Goal: Check status

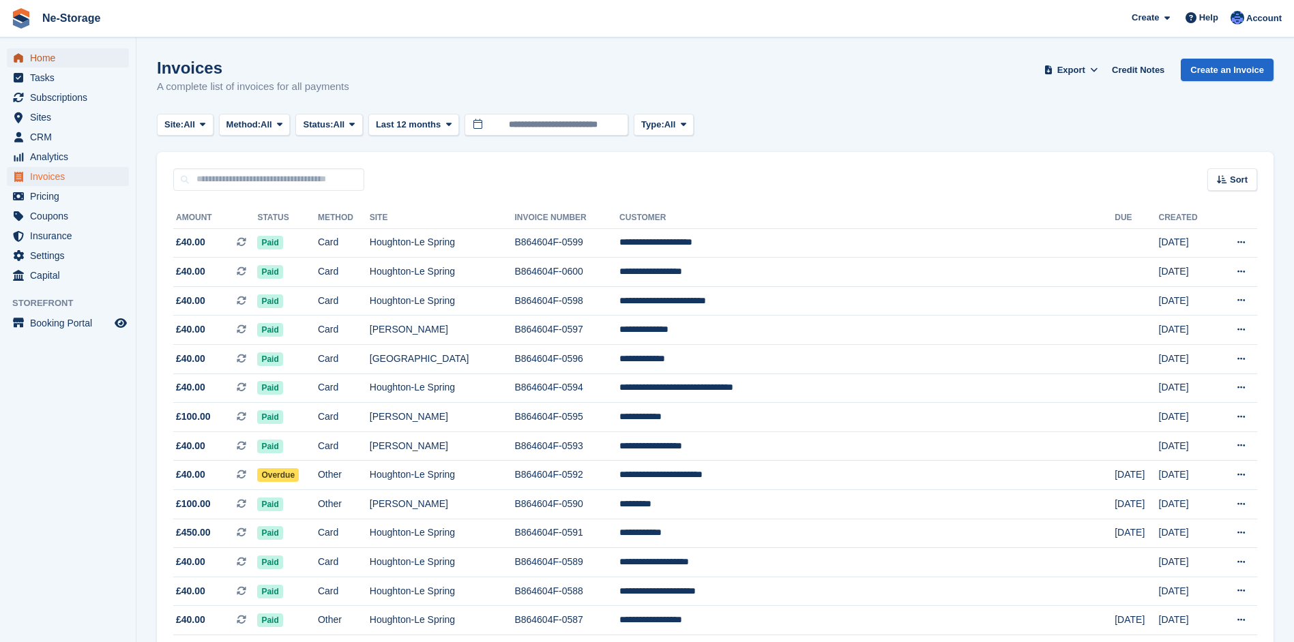
click at [59, 58] on span "Home" at bounding box center [71, 57] width 82 height 19
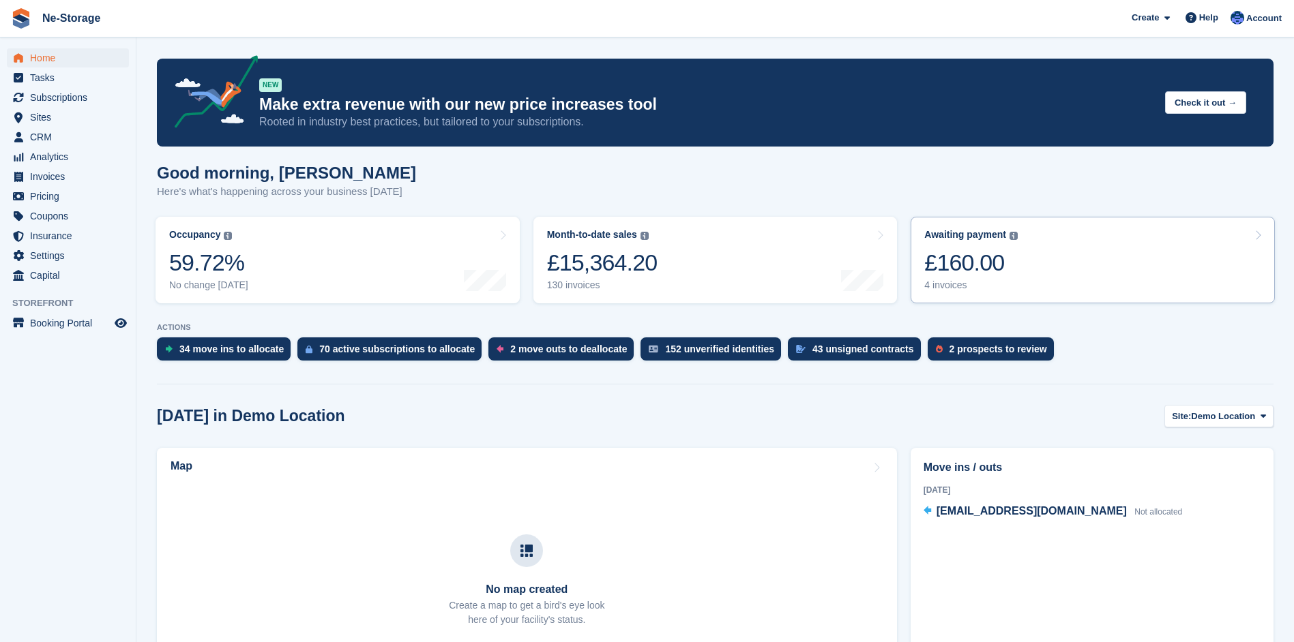
click at [970, 261] on div "£160.00" at bounding box center [970, 263] width 93 height 28
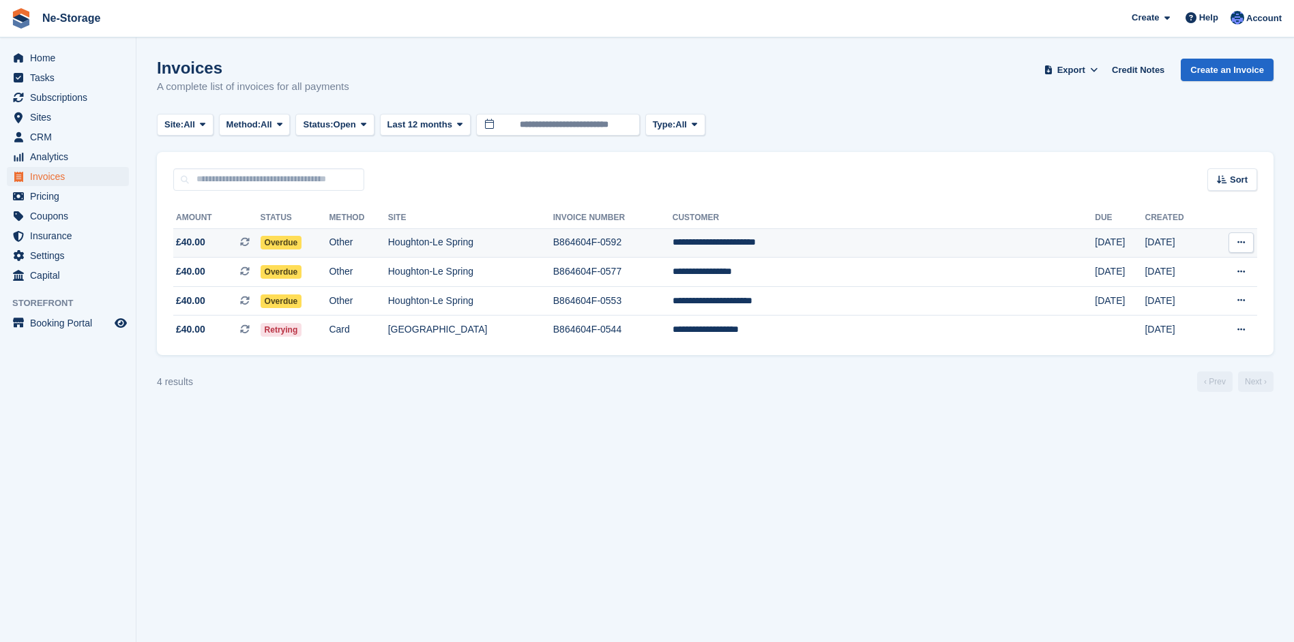
click at [302, 238] on span "Overdue" at bounding box center [282, 243] width 42 height 14
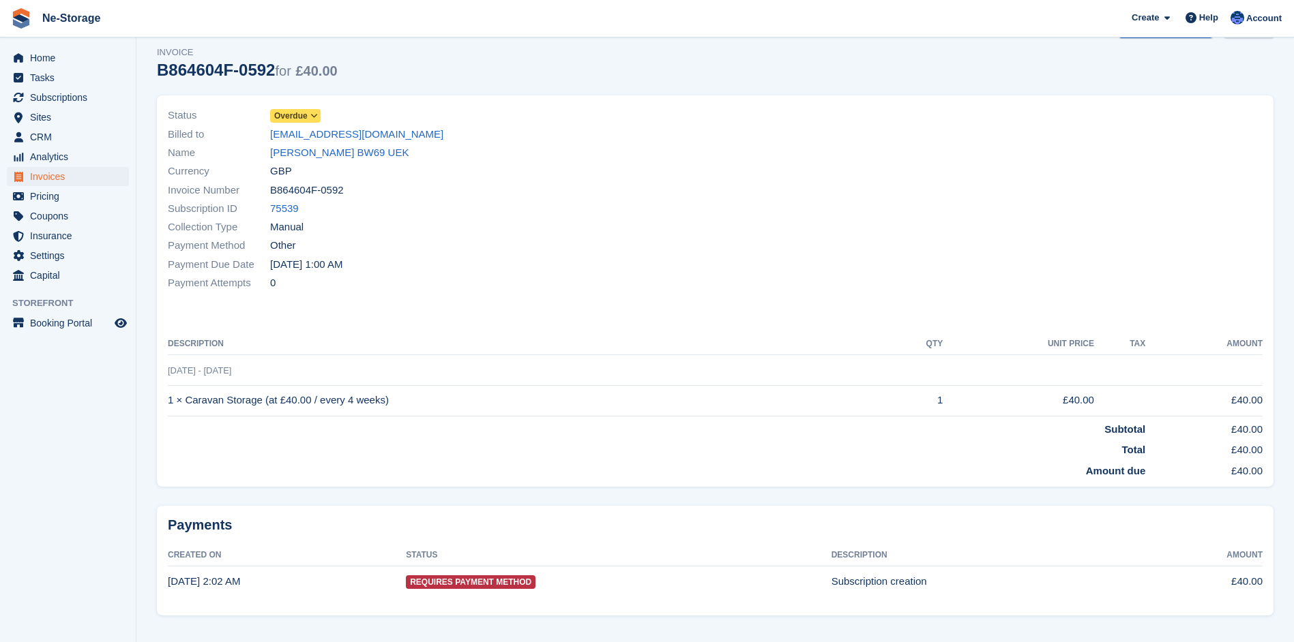
scroll to position [61, 0]
